Goal: Task Accomplishment & Management: Manage account settings

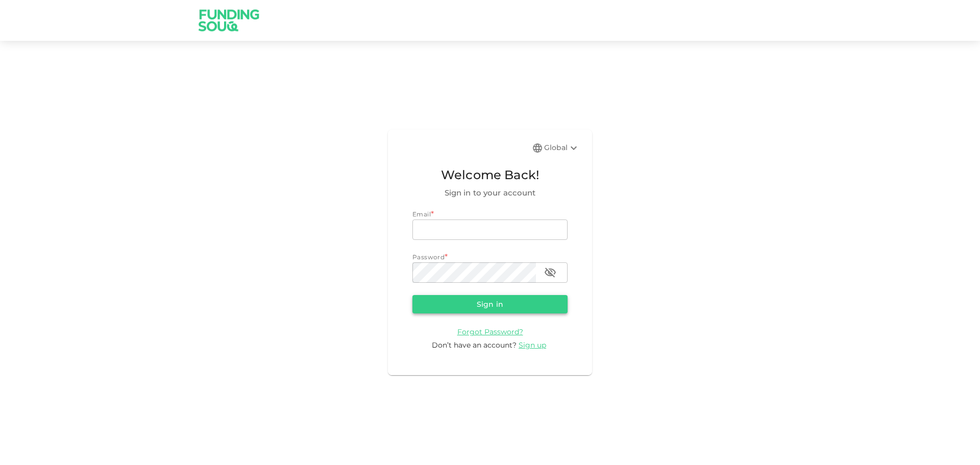
type input "halhindi81@gmail.com"
click at [455, 304] on button "Sign in" at bounding box center [489, 304] width 155 height 18
